Goal: Task Accomplishment & Management: Use online tool/utility

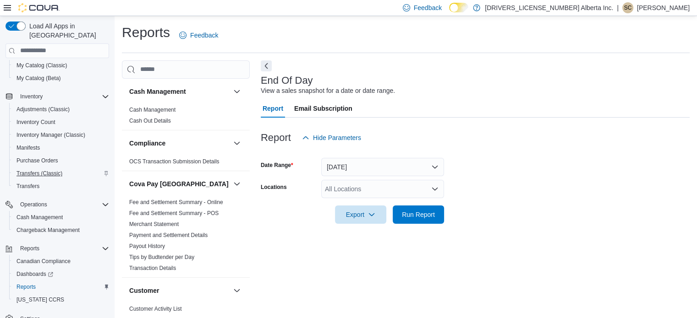
scroll to position [6, 0]
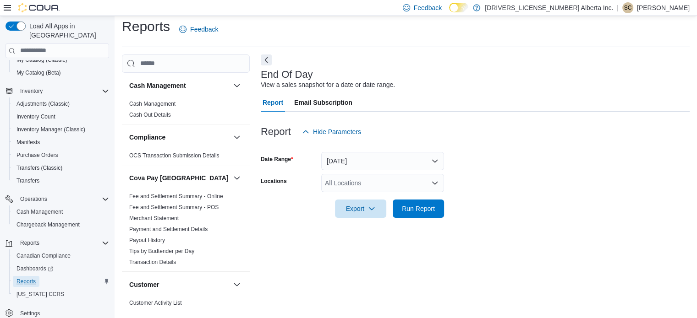
click at [31, 278] on span "Reports" at bounding box center [25, 281] width 19 height 7
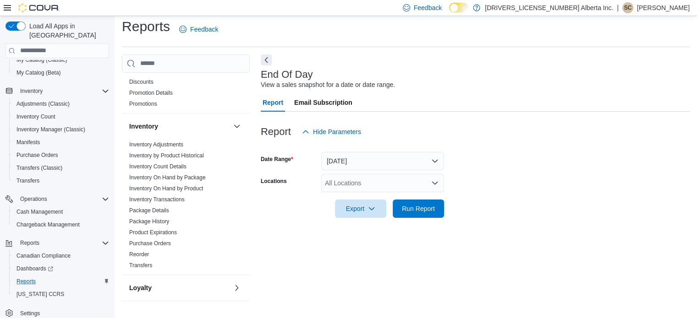
scroll to position [321, 0]
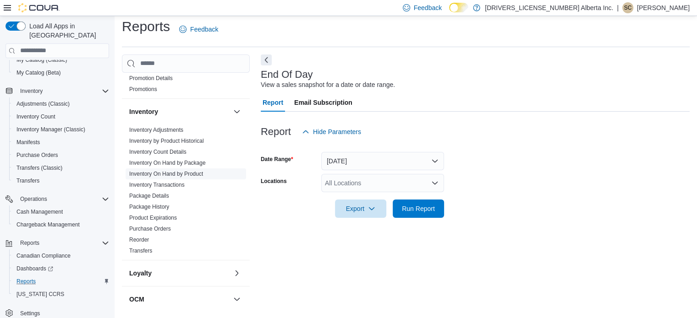
click at [168, 174] on link "Inventory On Hand by Product" at bounding box center [166, 174] width 74 height 6
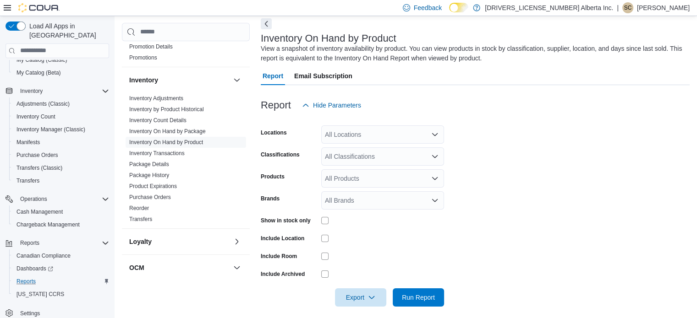
scroll to position [49, 0]
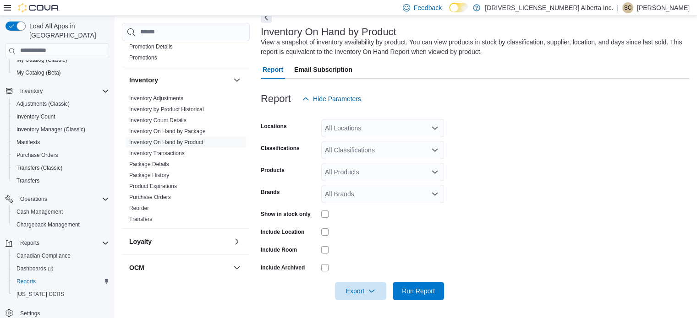
click at [390, 130] on div "All Locations" at bounding box center [382, 128] width 123 height 18
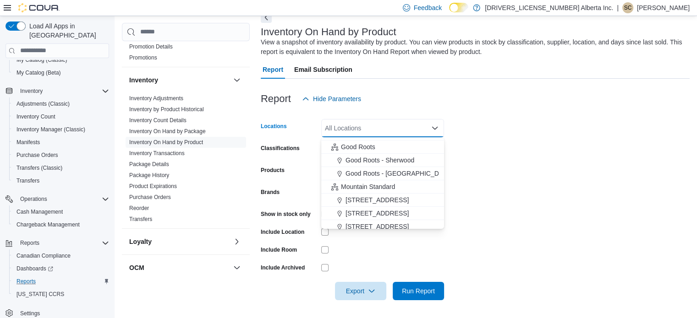
scroll to position [27, 0]
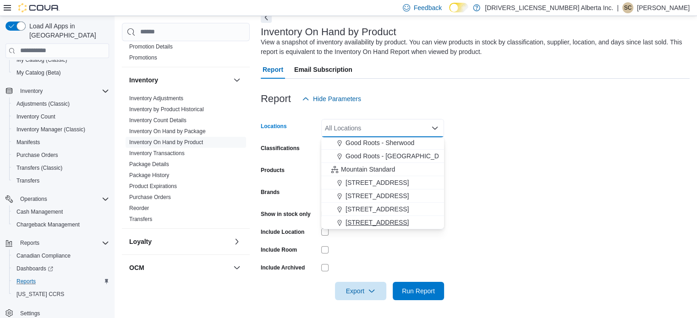
click at [387, 224] on span "[STREET_ADDRESS]" at bounding box center [377, 222] width 63 height 9
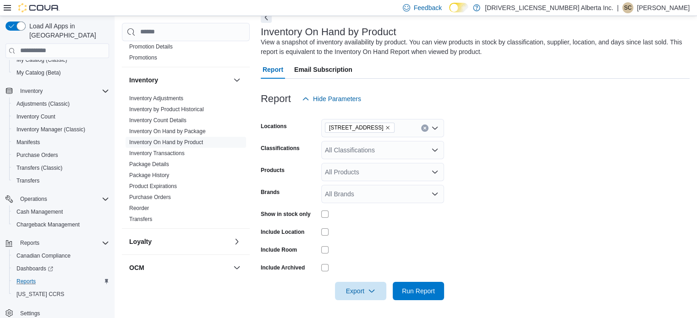
click at [545, 123] on form "Locations [STREET_ADDRESS] Classifications All Classifications Products All Pro…" at bounding box center [475, 204] width 429 height 192
click at [411, 148] on div "All Classifications" at bounding box center [382, 150] width 123 height 18
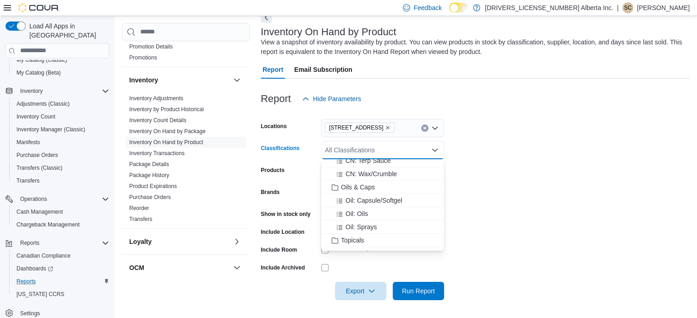
scroll to position [550, 0]
click at [367, 186] on span "Oils & Caps" at bounding box center [358, 187] width 34 height 9
click at [356, 225] on span "Topicals" at bounding box center [352, 227] width 23 height 9
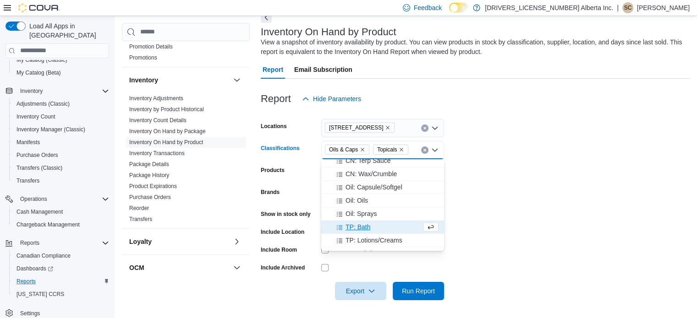
click at [477, 134] on form "Locations [STREET_ADDRESS] Classifications Oils & Caps Topicals Combo box. Sele…" at bounding box center [475, 204] width 429 height 192
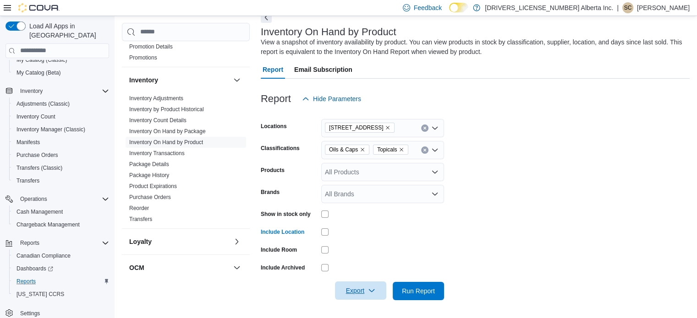
click at [373, 289] on icon "button" at bounding box center [371, 290] width 7 height 7
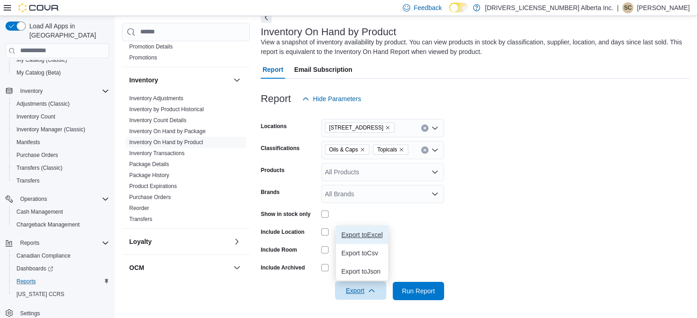
click at [375, 234] on span "Export to Excel" at bounding box center [361, 234] width 41 height 7
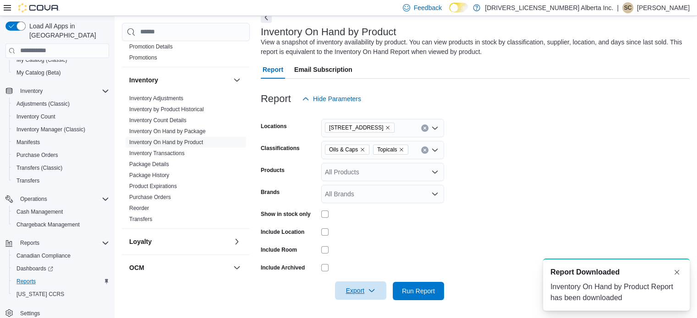
scroll to position [0, 0]
